Goal: Navigation & Orientation: Find specific page/section

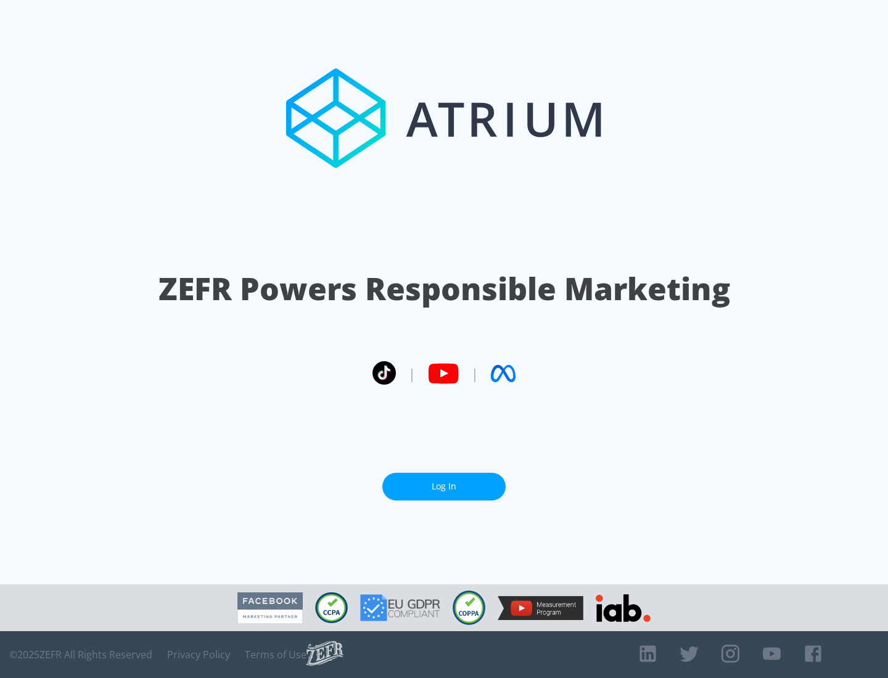
click at [444, 486] on link "Log In" at bounding box center [443, 487] width 123 height 28
